Goal: Navigation & Orientation: Find specific page/section

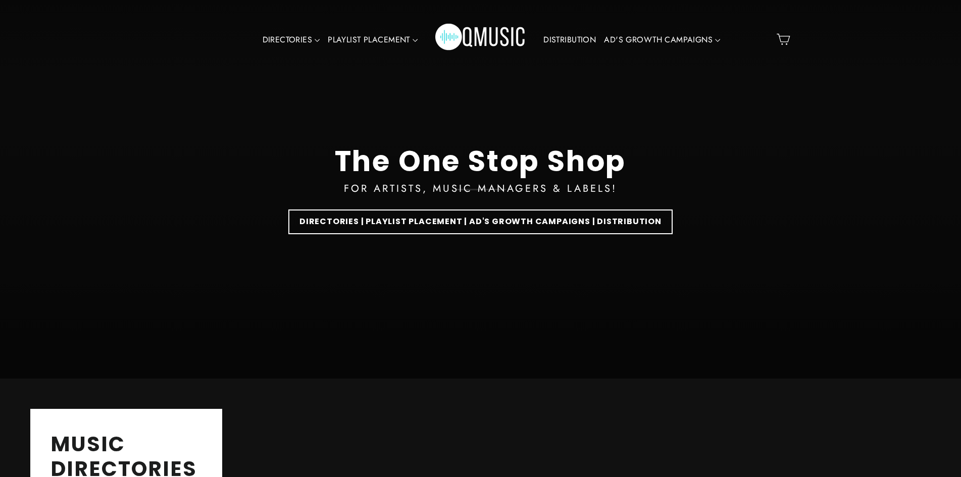
click at [563, 37] on link "DISTRIBUTION" at bounding box center [569, 39] width 61 height 23
click at [576, 40] on link "DISTRIBUTION" at bounding box center [569, 39] width 61 height 23
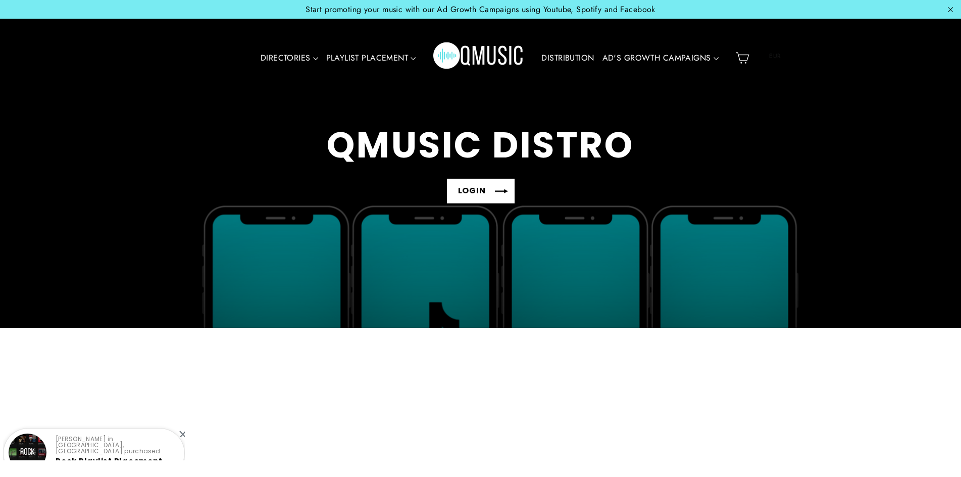
click at [478, 187] on link "LOGIN" at bounding box center [481, 191] width 68 height 25
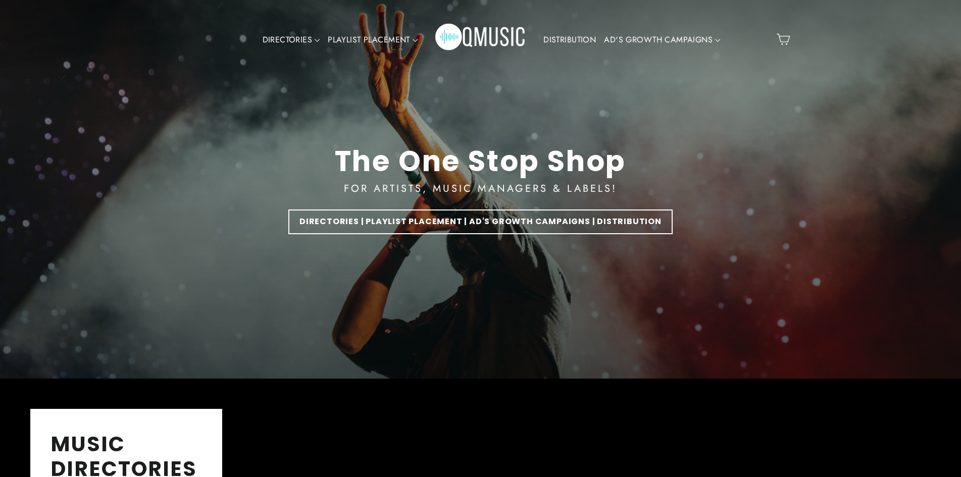
click at [573, 36] on link "DISTRIBUTION" at bounding box center [569, 39] width 61 height 23
